Goal: Information Seeking & Learning: Learn about a topic

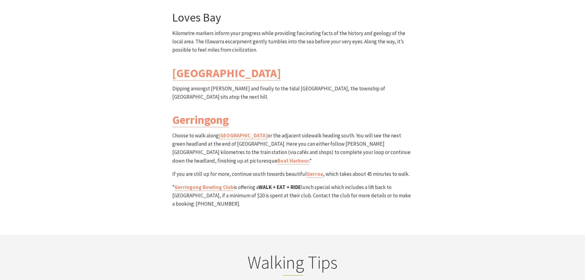
scroll to position [1874, 0]
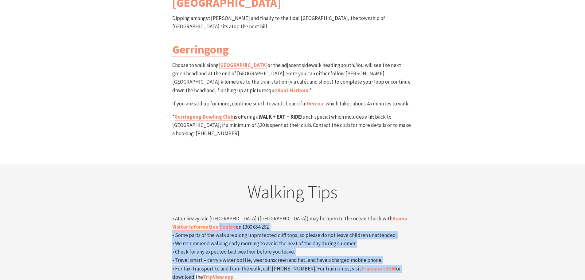
drag, startPoint x: 443, startPoint y: 137, endPoint x: 438, endPoint y: 203, distance: 65.6
click at [438, 203] on div "Walking Tips • After heavy rain [GEOGRAPHIC_DATA] ([GEOGRAPHIC_DATA]) may be op…" at bounding box center [292, 231] width 369 height 100
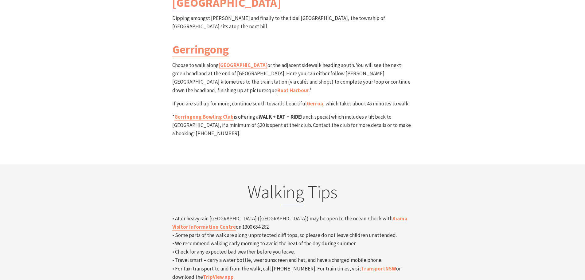
click at [467, 181] on div "Walking Tips • After heavy rain [GEOGRAPHIC_DATA] ([GEOGRAPHIC_DATA]) may be op…" at bounding box center [292, 231] width 369 height 100
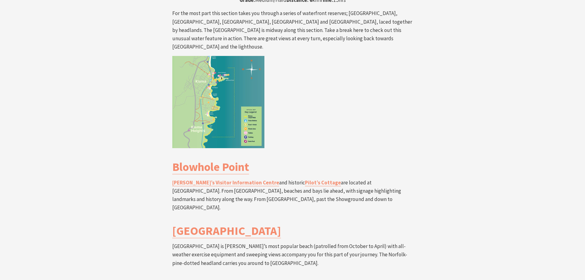
scroll to position [1045, 0]
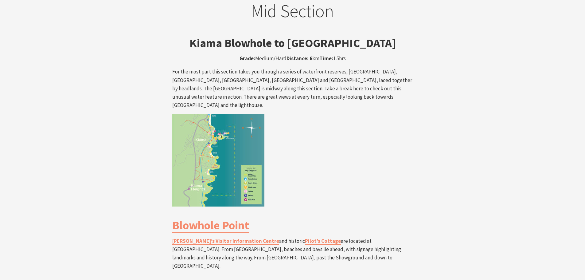
click at [252, 114] on img at bounding box center [218, 160] width 92 height 92
click at [234, 146] on img at bounding box center [218, 160] width 92 height 92
click at [218, 129] on img at bounding box center [218, 160] width 92 height 92
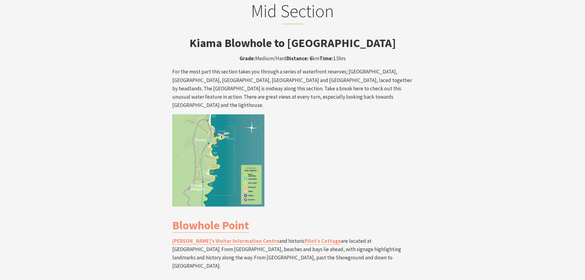
click at [218, 129] on img at bounding box center [218, 160] width 92 height 92
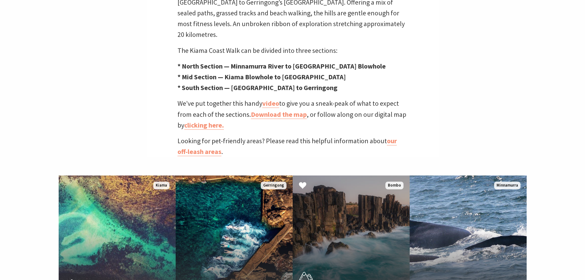
scroll to position [154, 0]
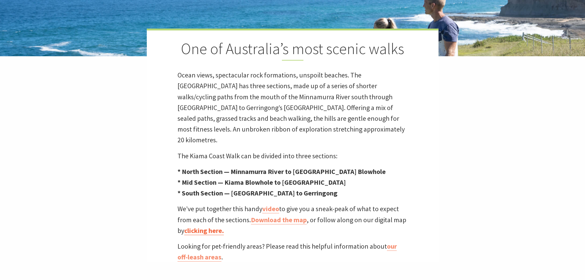
click at [195, 226] on link "clicking here." at bounding box center [204, 230] width 40 height 9
